Goal: Task Accomplishment & Management: Manage account settings

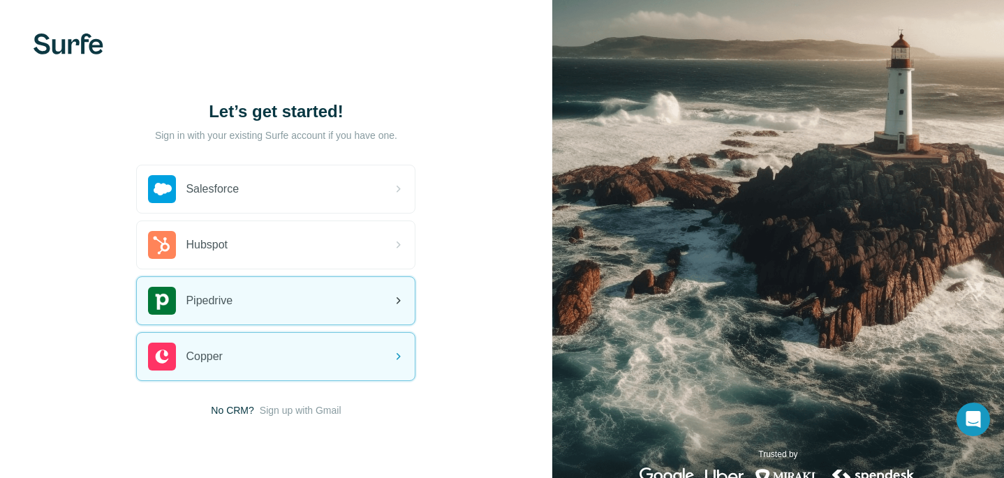
click at [322, 299] on div "Pipedrive" at bounding box center [276, 300] width 278 height 47
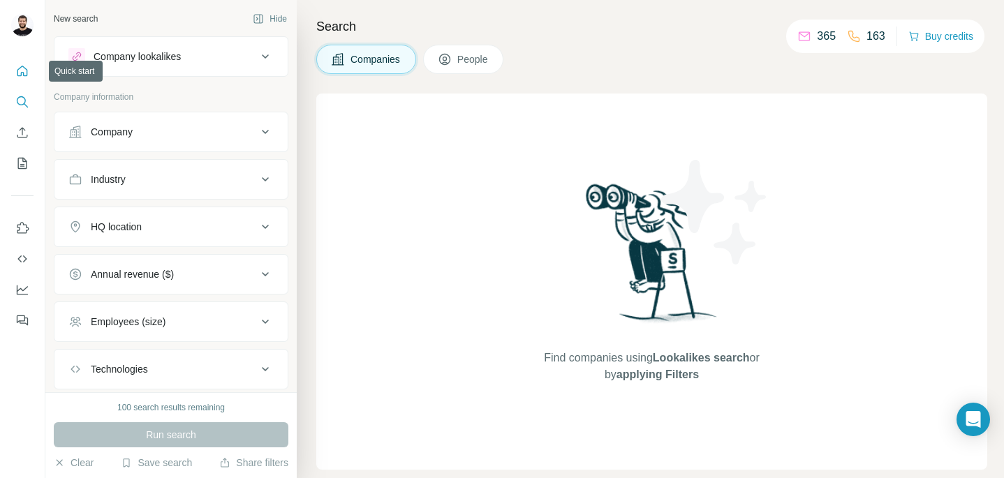
click at [21, 73] on icon "Quick start" at bounding box center [22, 71] width 10 height 10
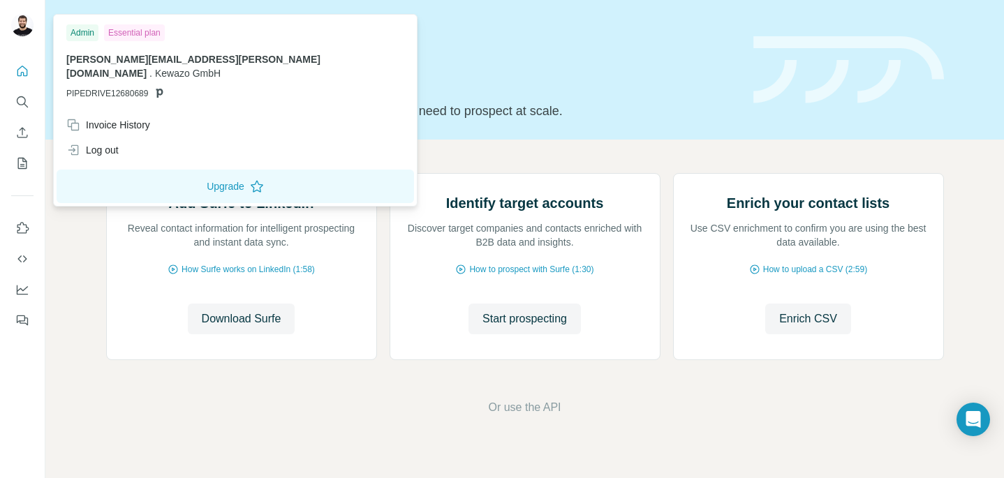
click at [20, 29] on img at bounding box center [22, 25] width 22 height 22
click at [108, 118] on div "Invoice History" at bounding box center [108, 125] width 84 height 14
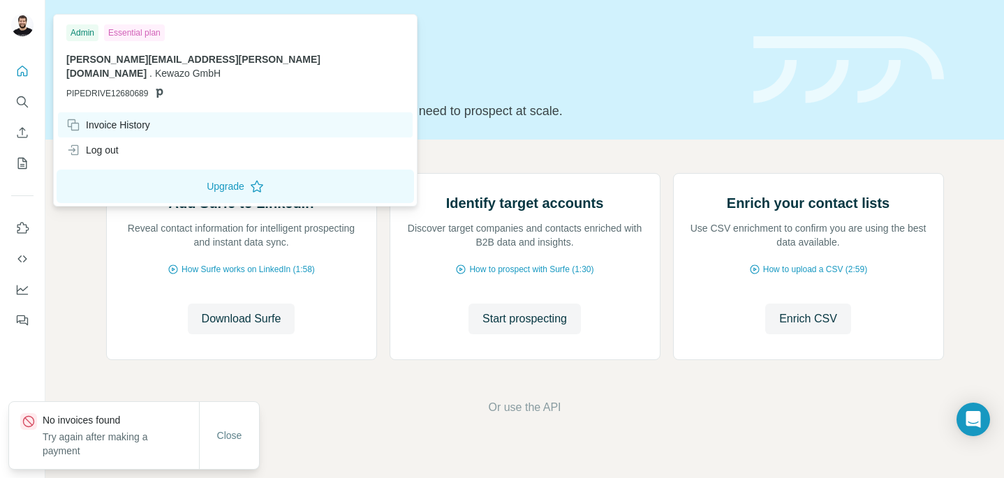
click at [118, 118] on div "Invoice History" at bounding box center [108, 125] width 84 height 14
click at [115, 118] on div "Invoice History" at bounding box center [108, 125] width 84 height 14
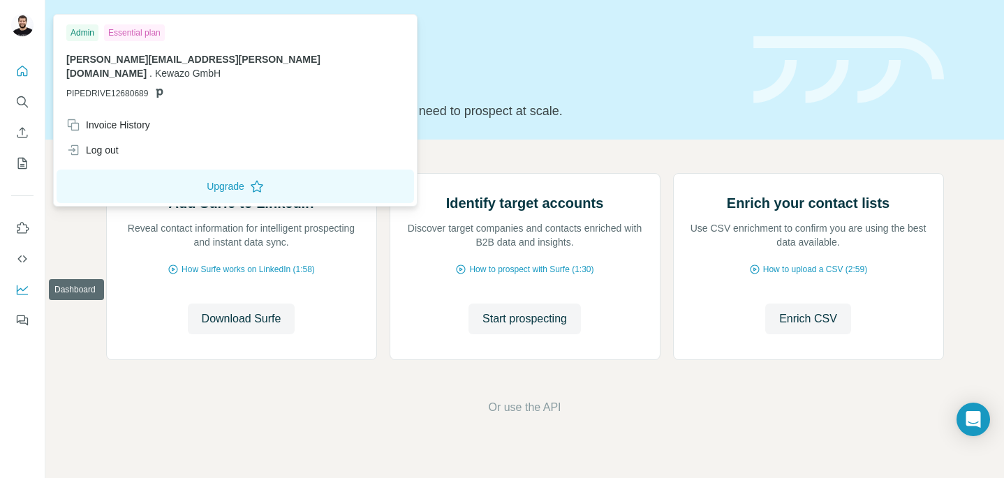
click at [18, 292] on icon "Dashboard" at bounding box center [22, 290] width 14 height 14
